Goal: Book appointment/travel/reservation

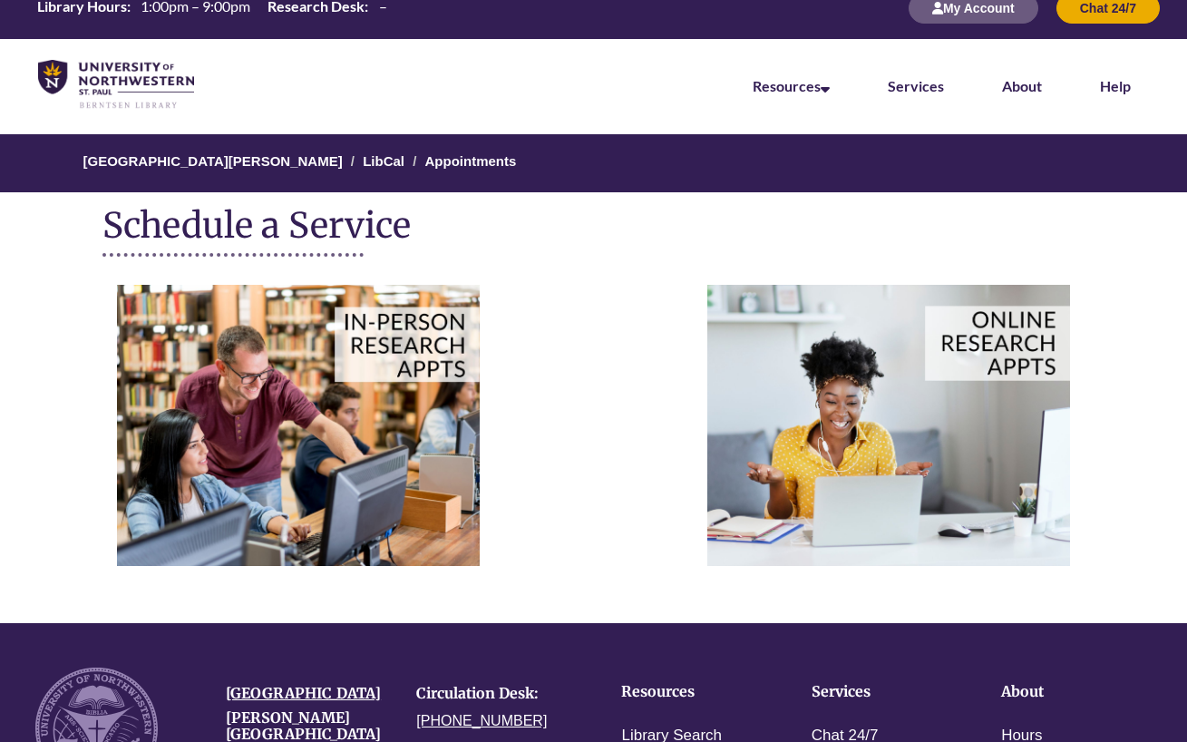
scroll to position [42, 0]
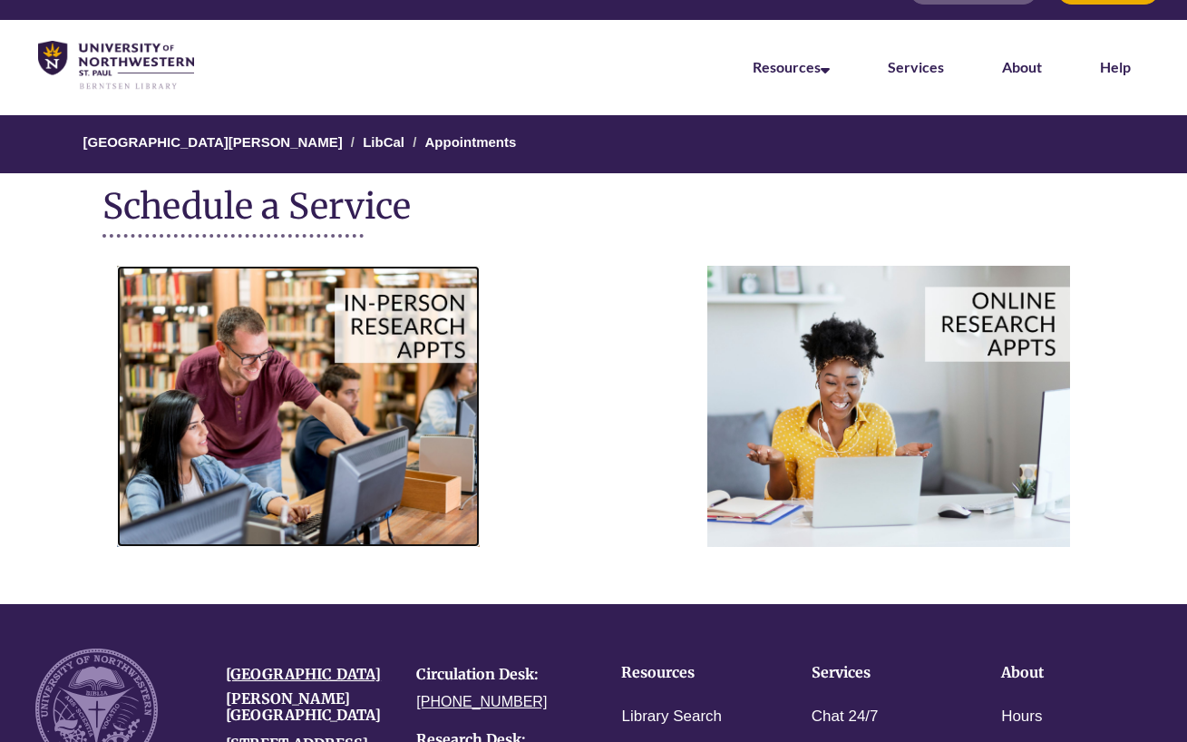
click at [440, 455] on img at bounding box center [298, 406] width 363 height 280
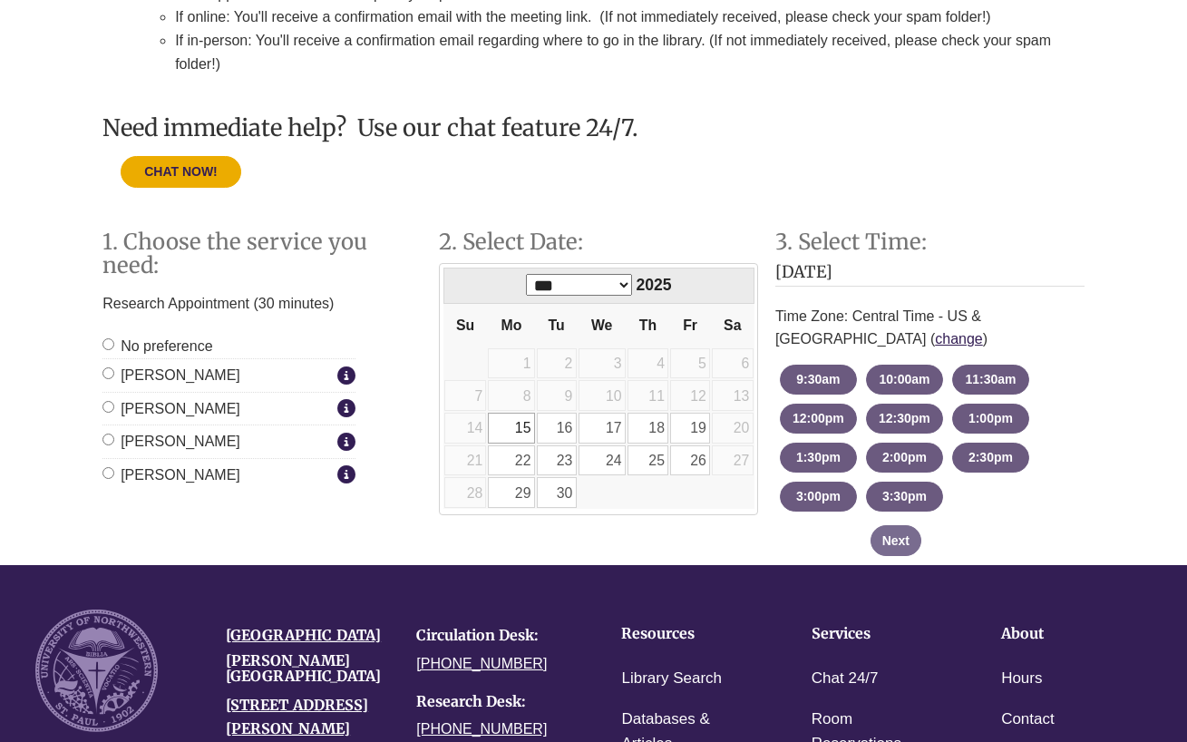
scroll to position [507, 0]
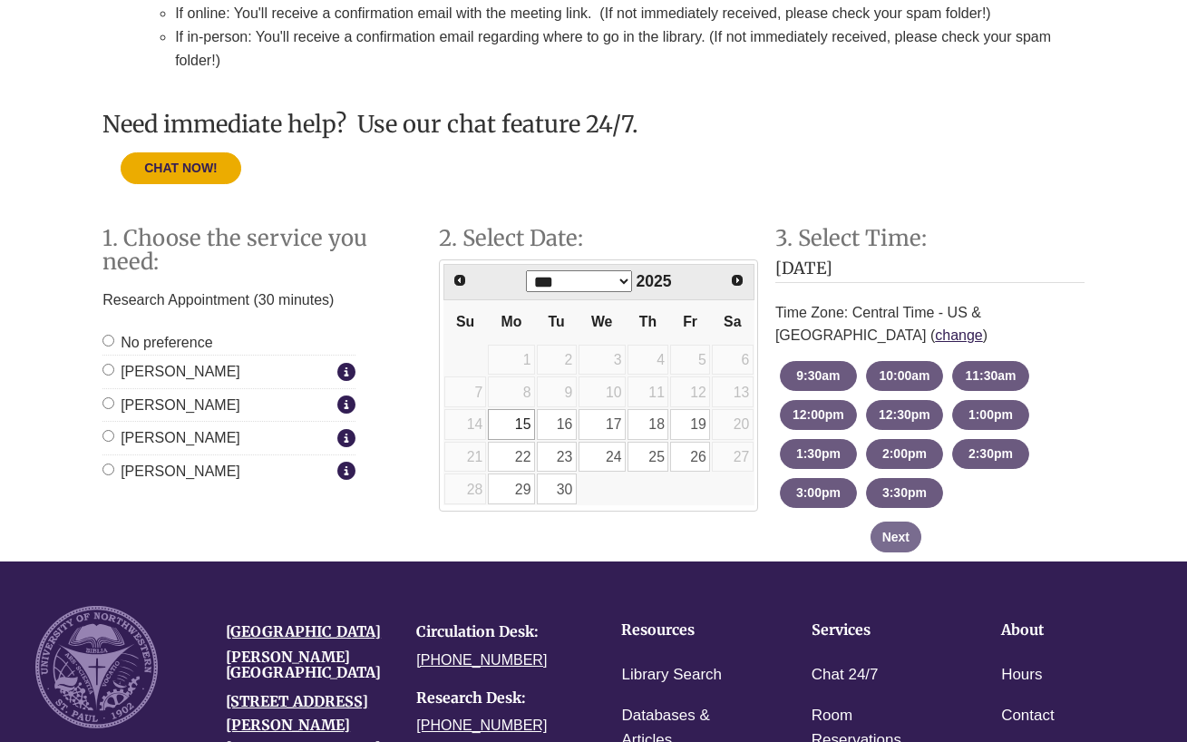
click at [176, 441] on label "[PERSON_NAME]" at bounding box center [217, 438] width 230 height 24
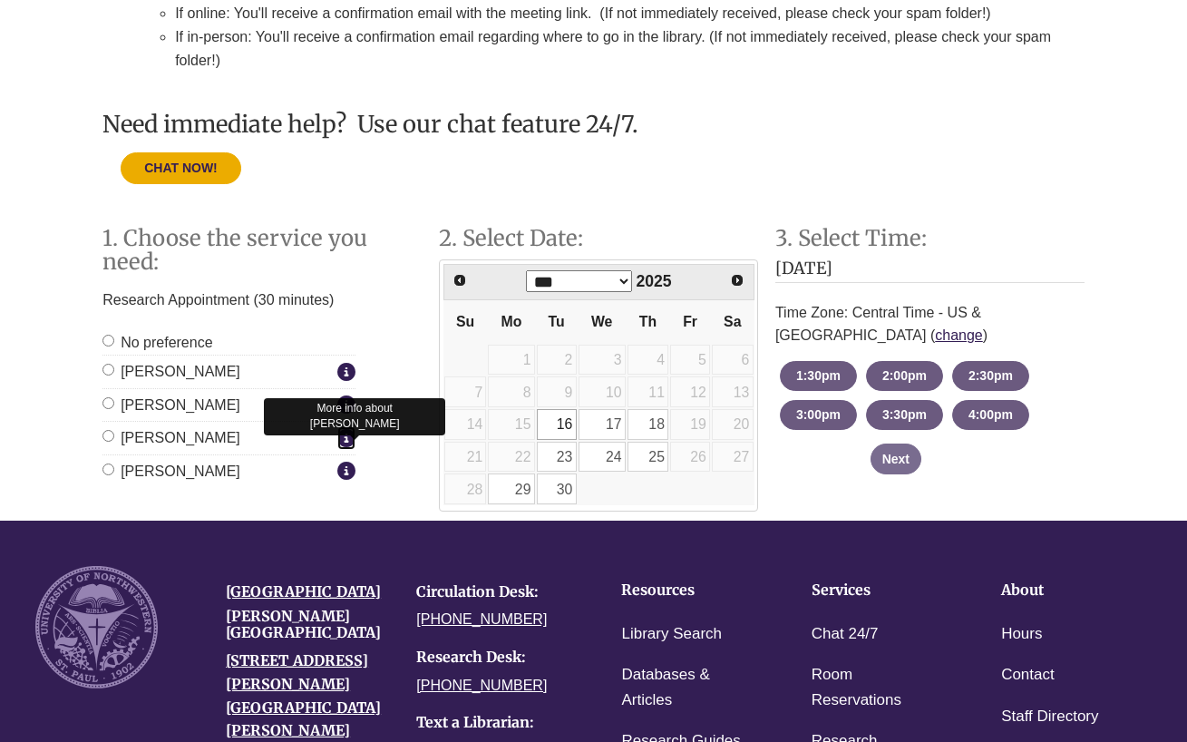
click at [347, 437] on icon "Staff Member Group: In-Person Appointments" at bounding box center [346, 437] width 18 height 1
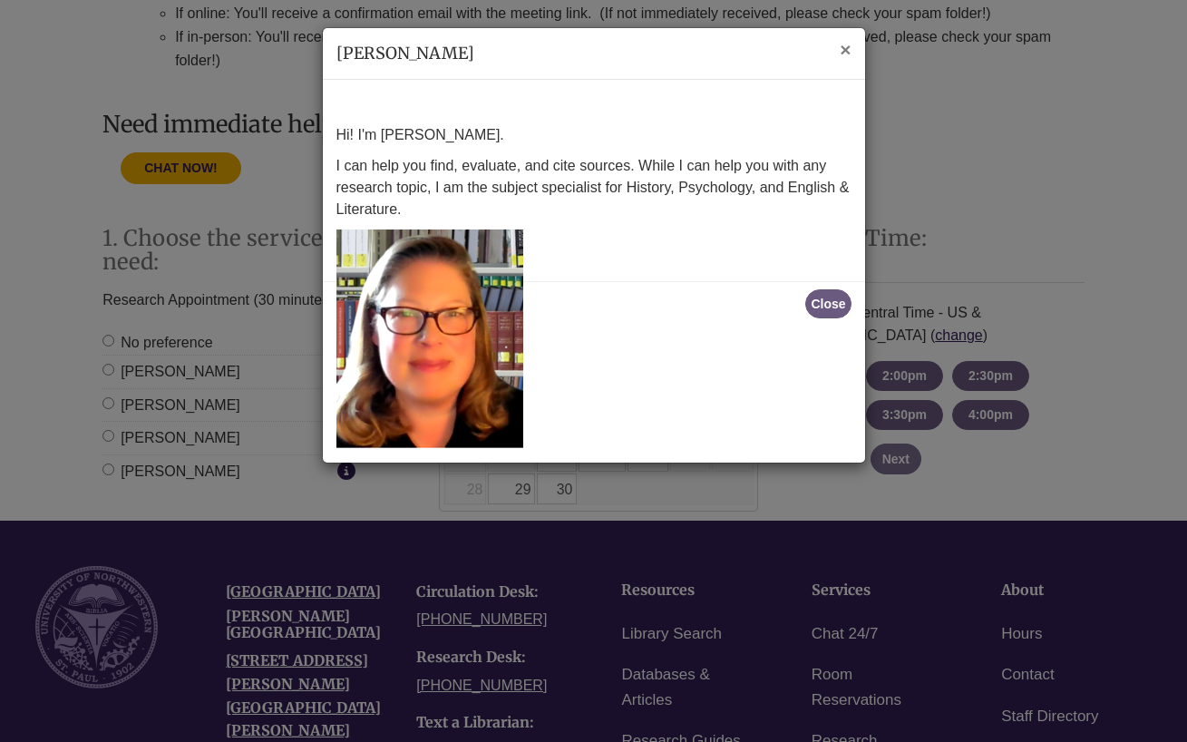
click at [840, 50] on span "×" at bounding box center [845, 49] width 11 height 21
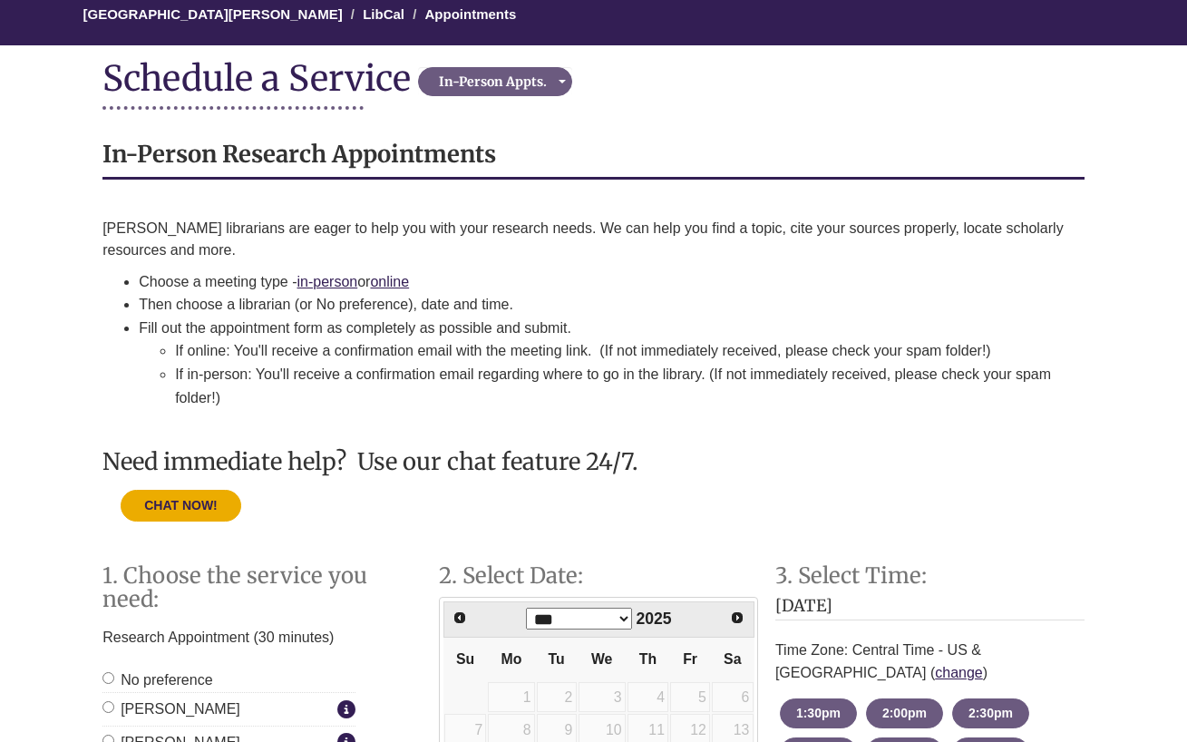
scroll to position [0, 0]
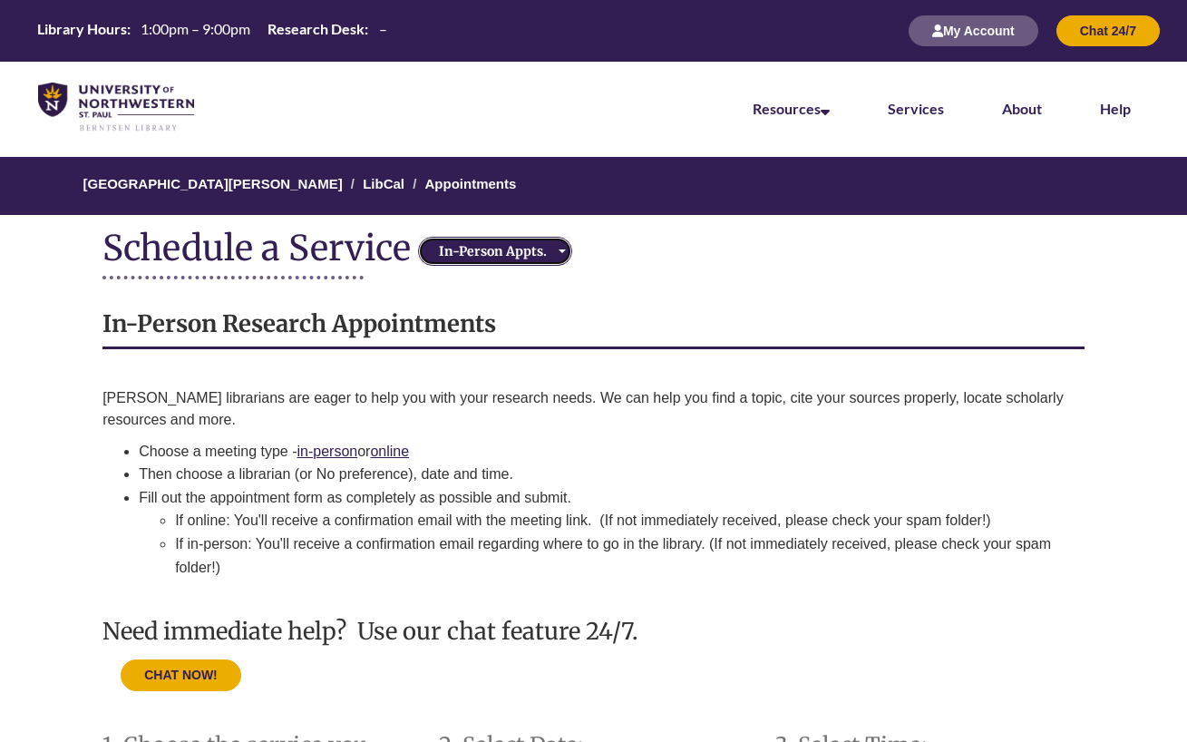
click at [425, 254] on div "In-Person Appts." at bounding box center [492, 251] width 139 height 18
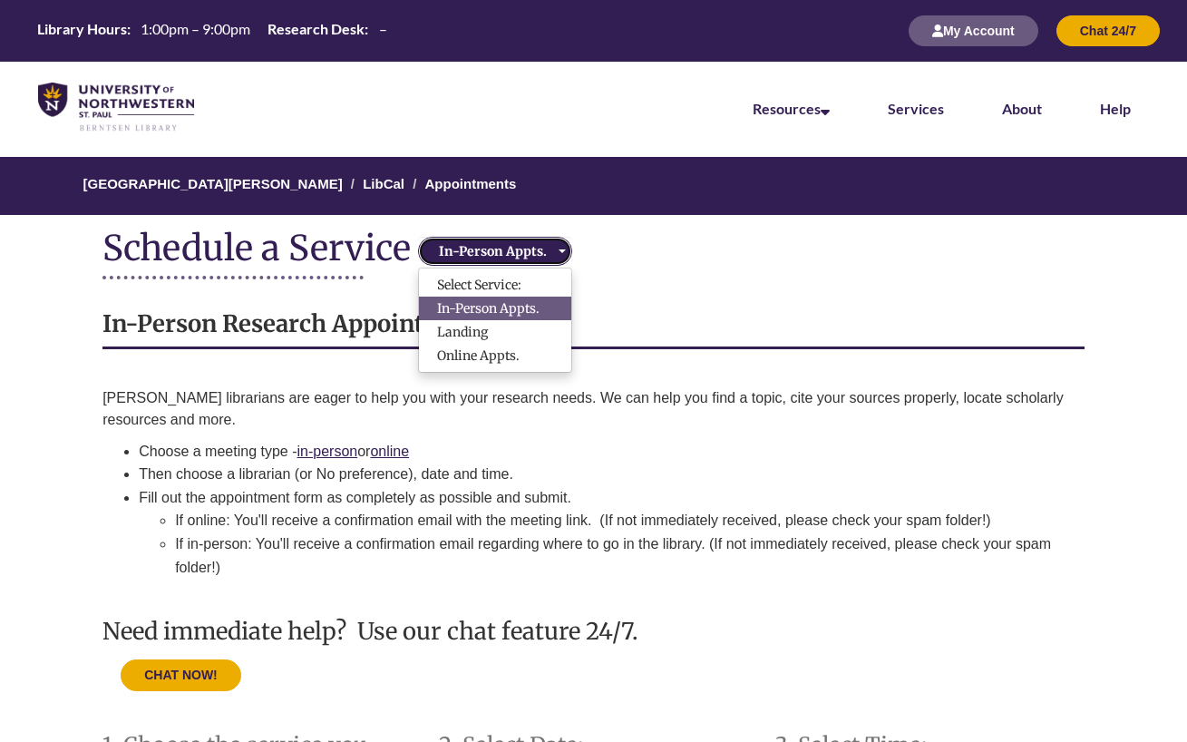
click at [449, 246] on div "In-Person Appts." at bounding box center [492, 251] width 139 height 18
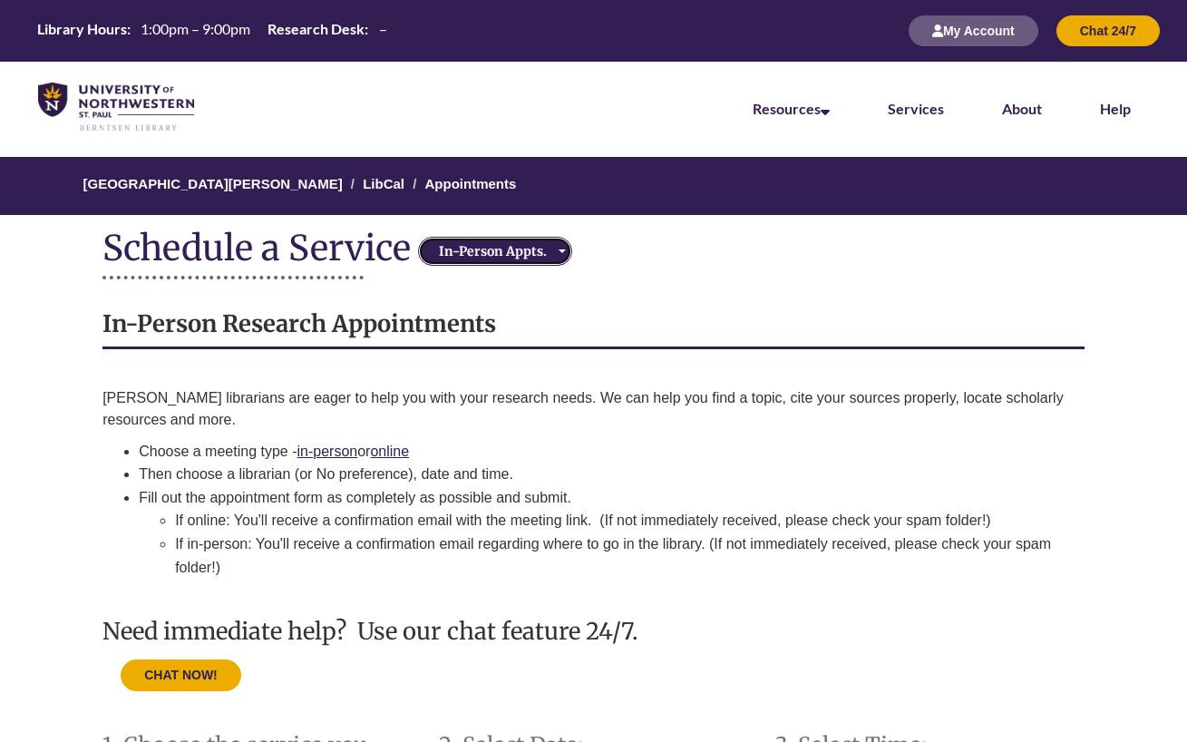
click at [449, 246] on div "In-Person Appts." at bounding box center [492, 251] width 139 height 18
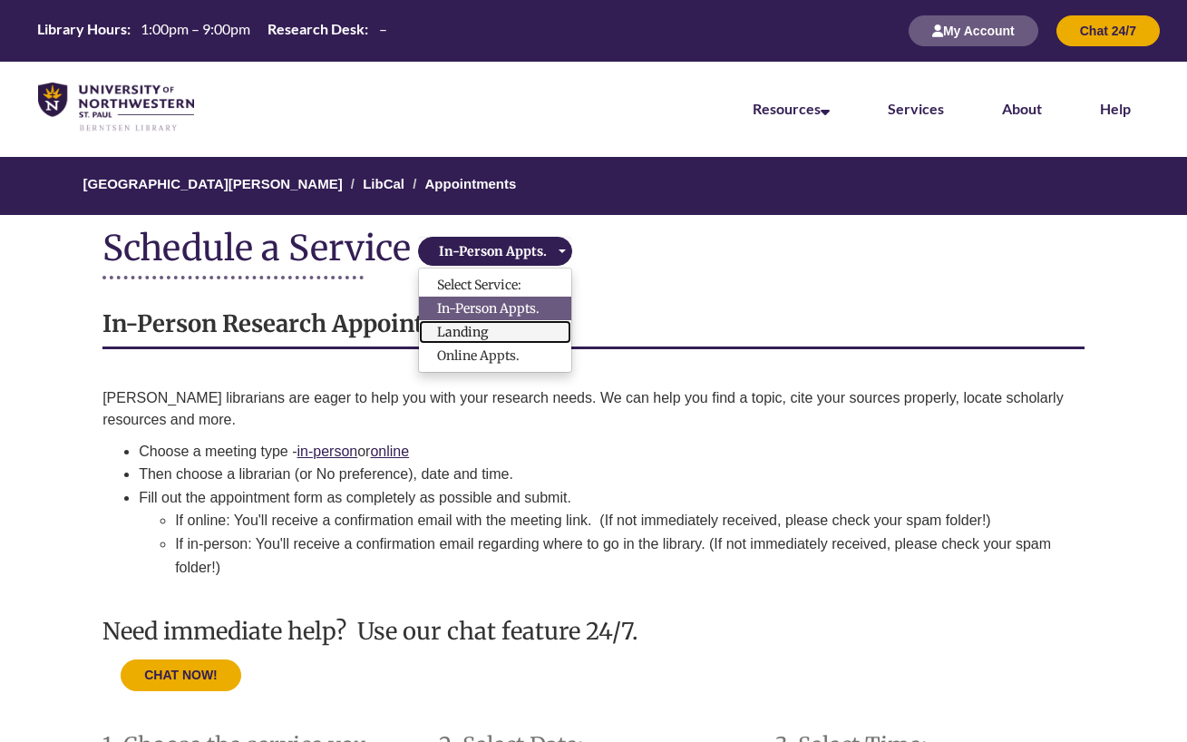
click at [492, 330] on link "Landing" at bounding box center [495, 332] width 152 height 24
select select "**********"
